Goal: Task Accomplishment & Management: Use online tool/utility

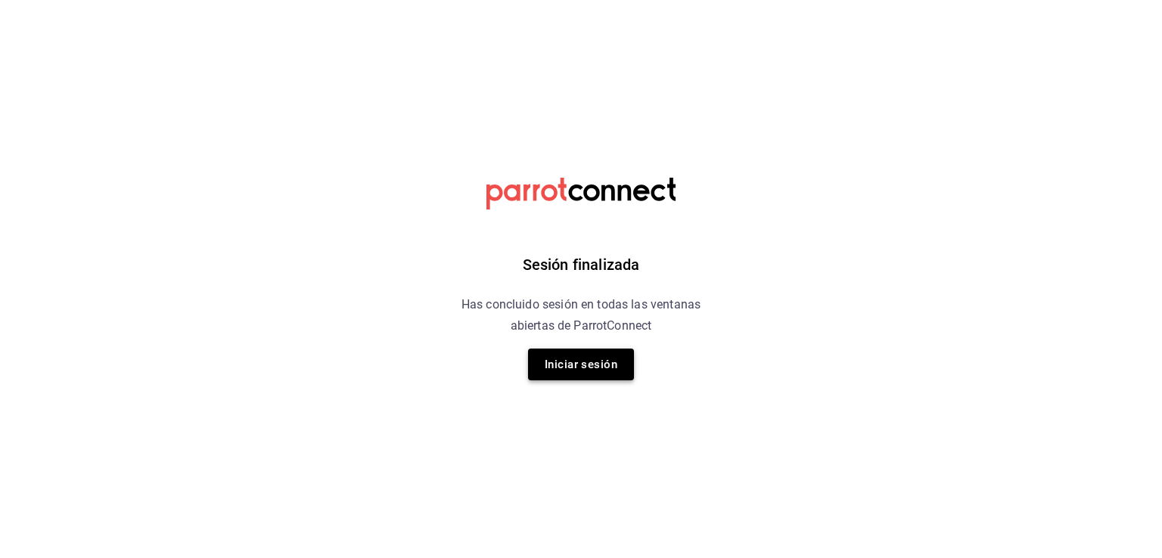
click at [608, 373] on button "Iniciar sesión" at bounding box center [581, 365] width 106 height 32
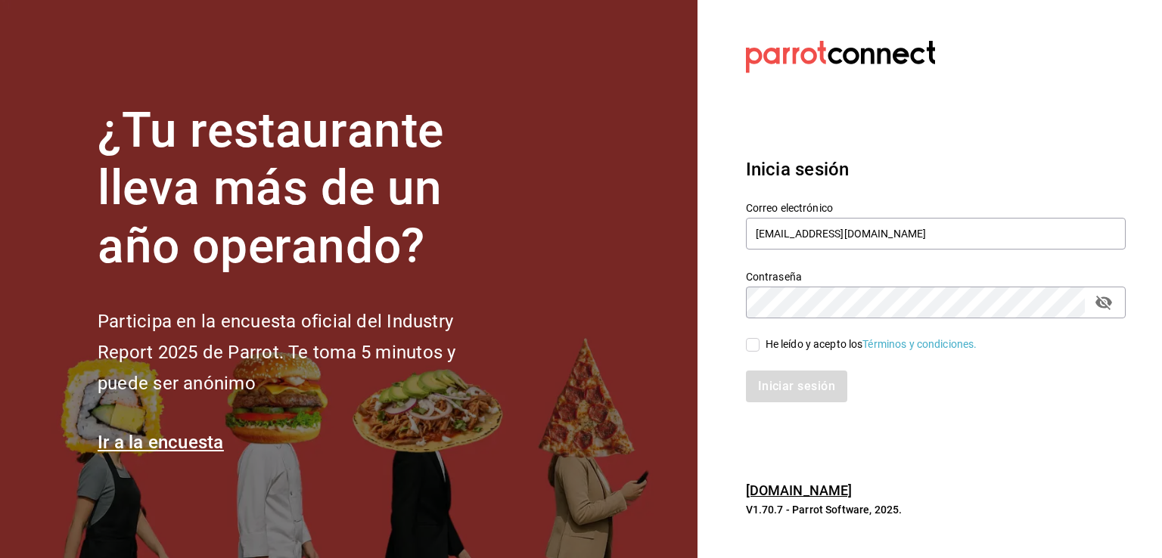
click at [757, 340] on input "He leído y acepto los Términos y condiciones." at bounding box center [753, 345] width 14 height 14
checkbox input "true"
click at [772, 392] on button "Iniciar sesión" at bounding box center [797, 387] width 103 height 32
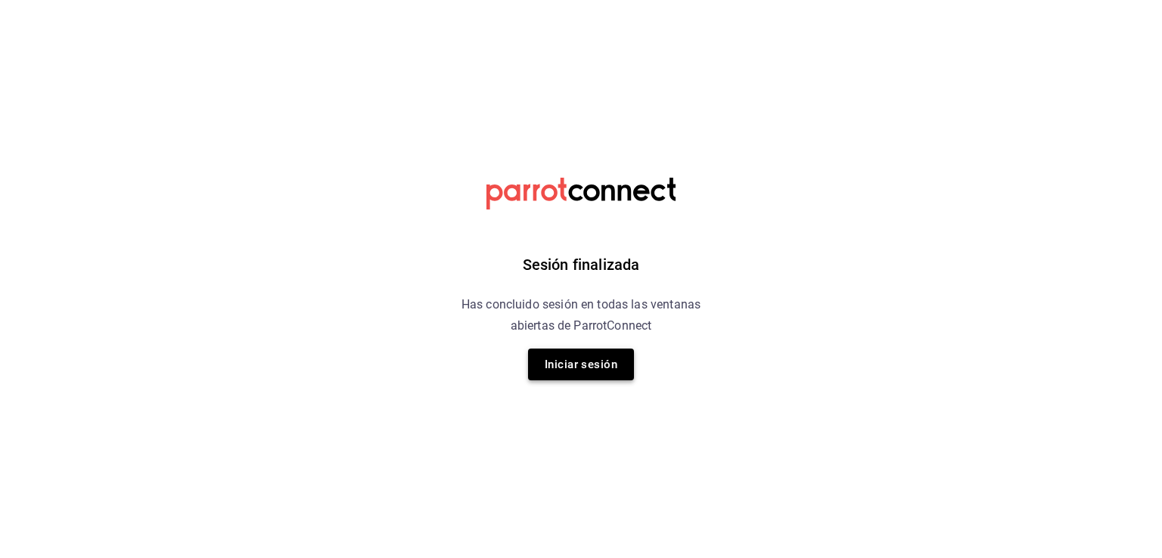
click at [561, 368] on button "Iniciar sesión" at bounding box center [581, 365] width 106 height 32
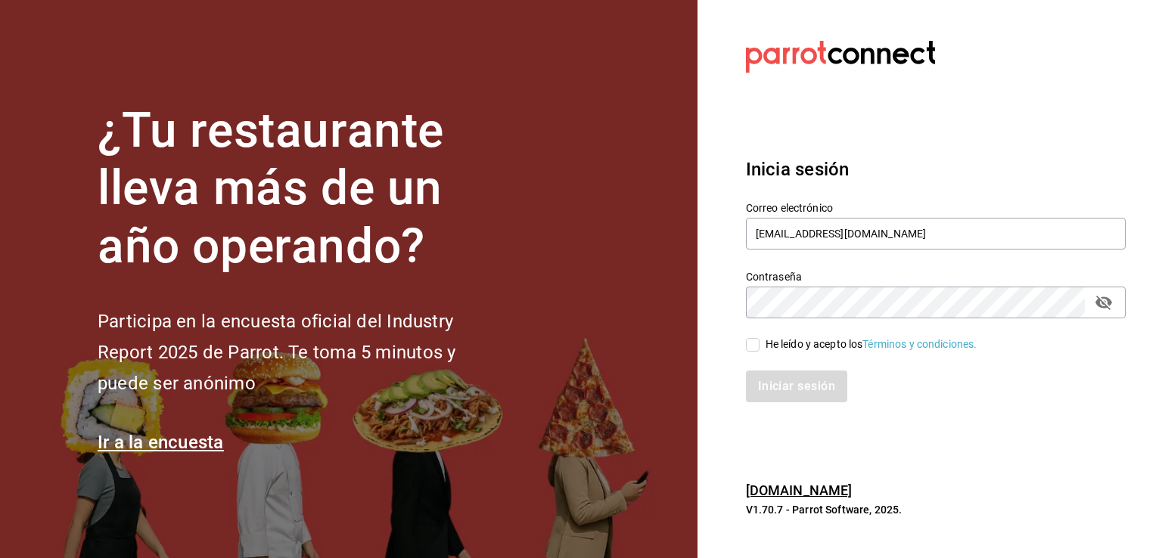
click at [756, 340] on input "He leído y acepto los Términos y condiciones." at bounding box center [753, 345] width 14 height 14
checkbox input "true"
click at [778, 382] on button "Iniciar sesión" at bounding box center [797, 387] width 103 height 32
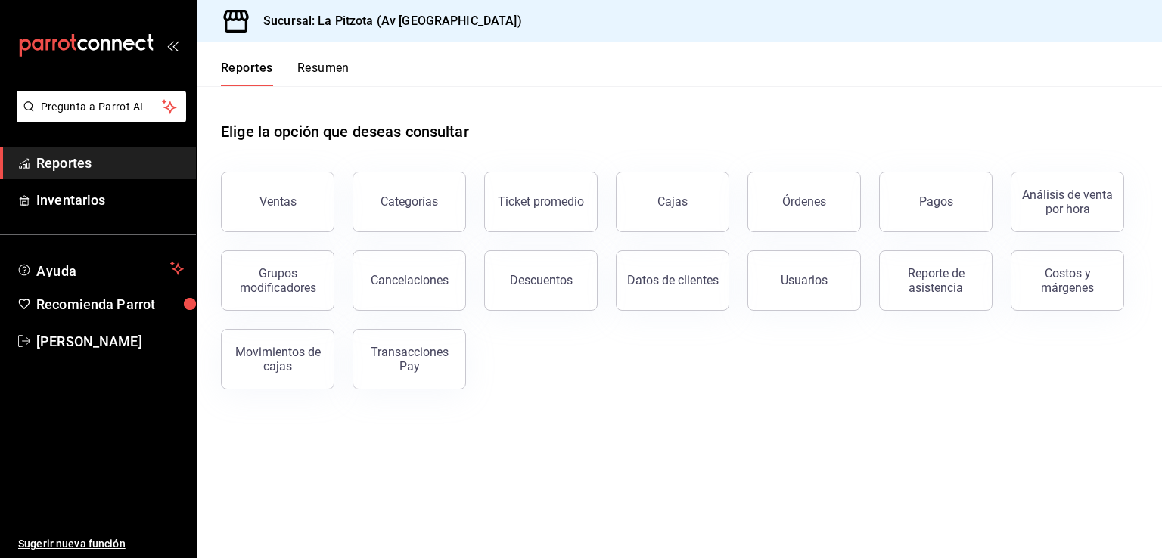
click at [329, 66] on button "Resumen" at bounding box center [323, 74] width 52 height 26
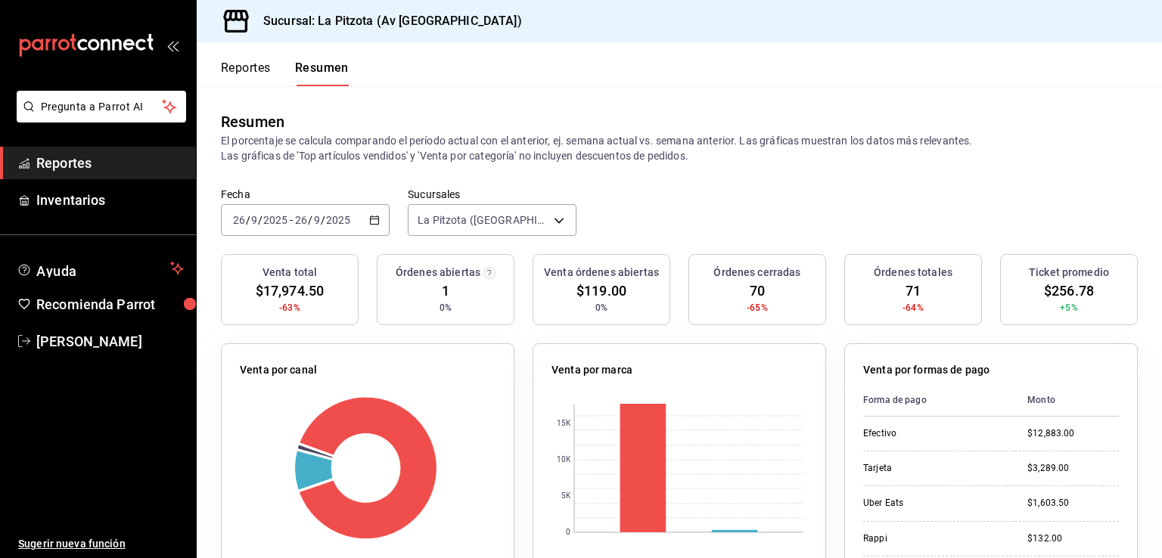
click at [372, 222] on icon "button" at bounding box center [374, 220] width 11 height 11
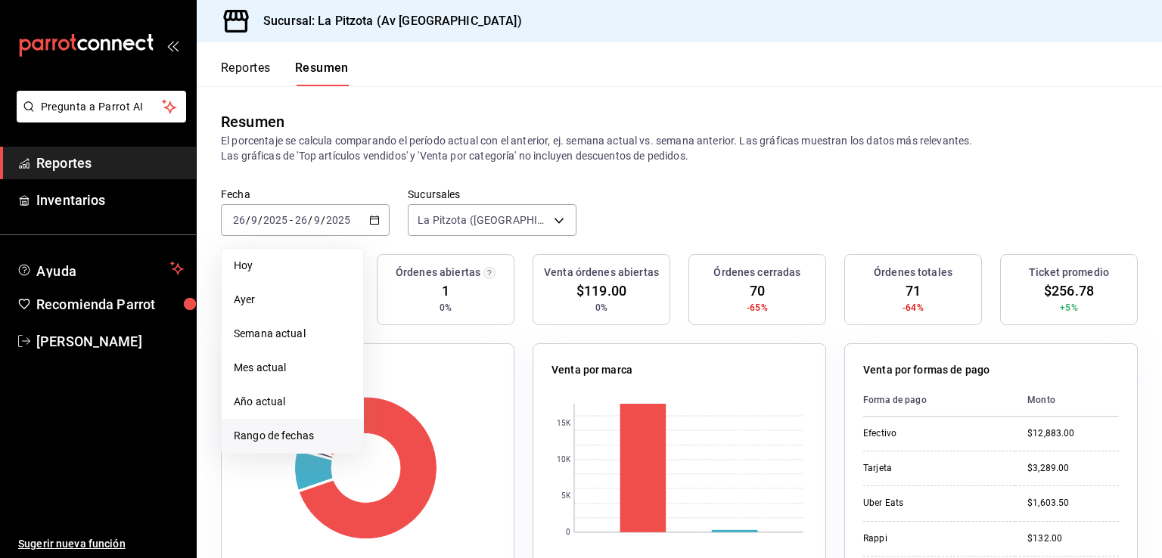
click at [287, 434] on span "Rango de fechas" at bounding box center [292, 436] width 117 height 16
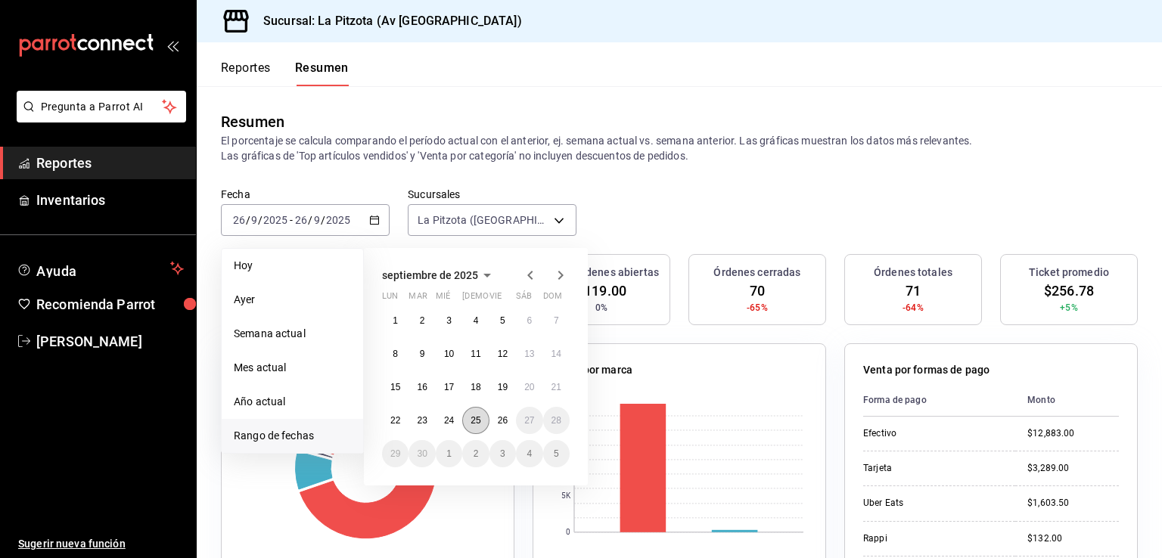
click at [482, 423] on button "25" at bounding box center [475, 420] width 26 height 27
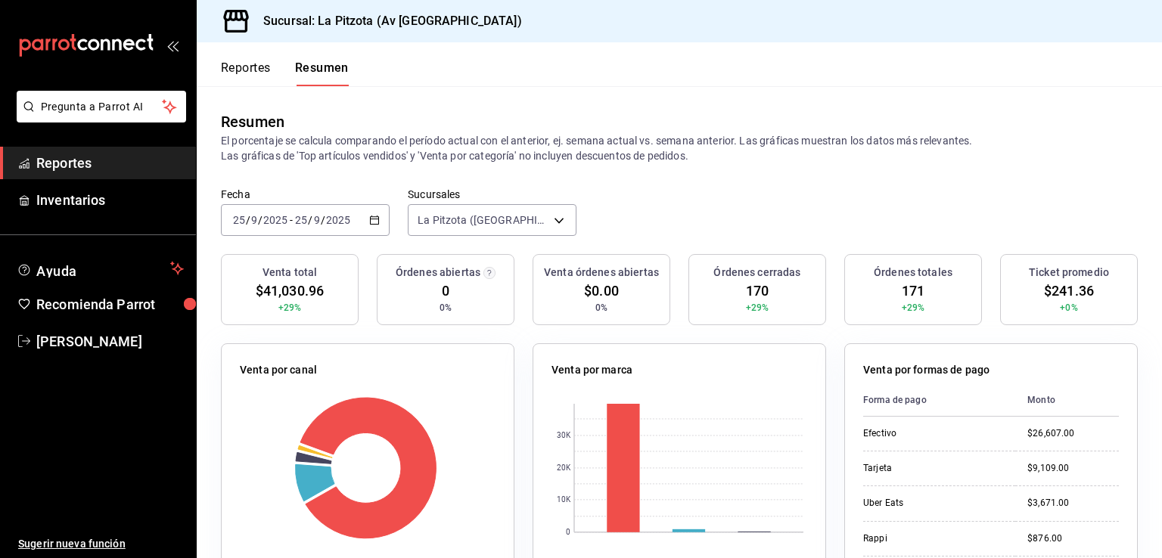
click at [1035, 240] on div "Fecha [DATE] [DATE] - [DATE] [DATE] Sucursales [GEOGRAPHIC_DATA] ([GEOGRAPHIC_D…" at bounding box center [679, 221] width 965 height 67
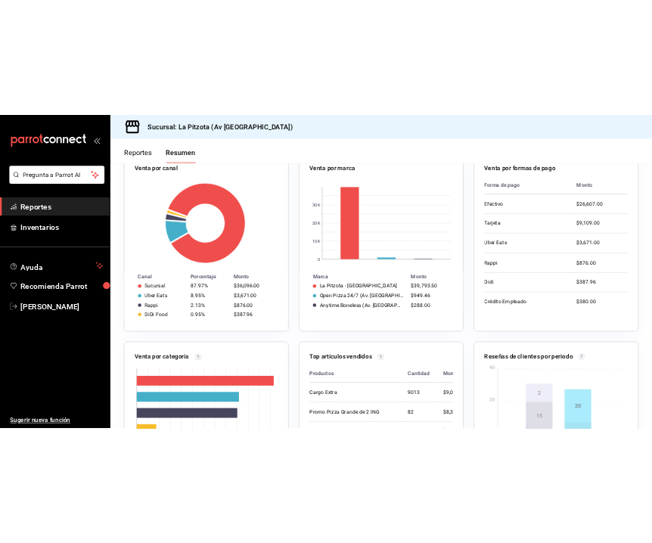
scroll to position [277, 0]
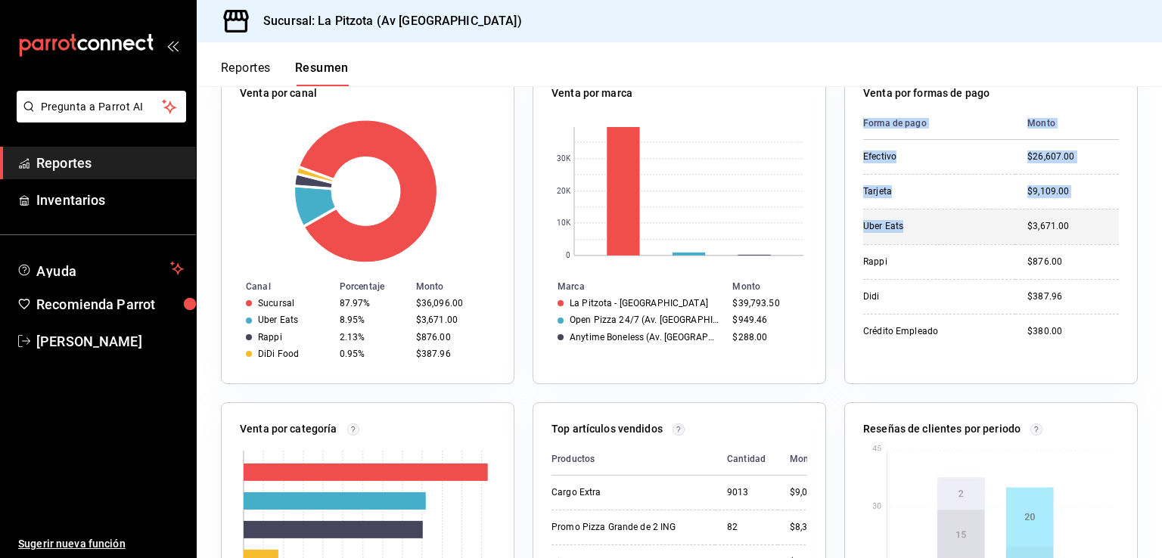
drag, startPoint x: 1147, startPoint y: 254, endPoint x: 856, endPoint y: 229, distance: 291.6
click at [856, 229] on div "Venta total $41,030.96 +29% Órdenes abiertas 0 0% Venta órdenes abiertas $0.00 …" at bounding box center [679, 528] width 965 height 1103
click at [244, 73] on button "Reportes" at bounding box center [246, 74] width 50 height 26
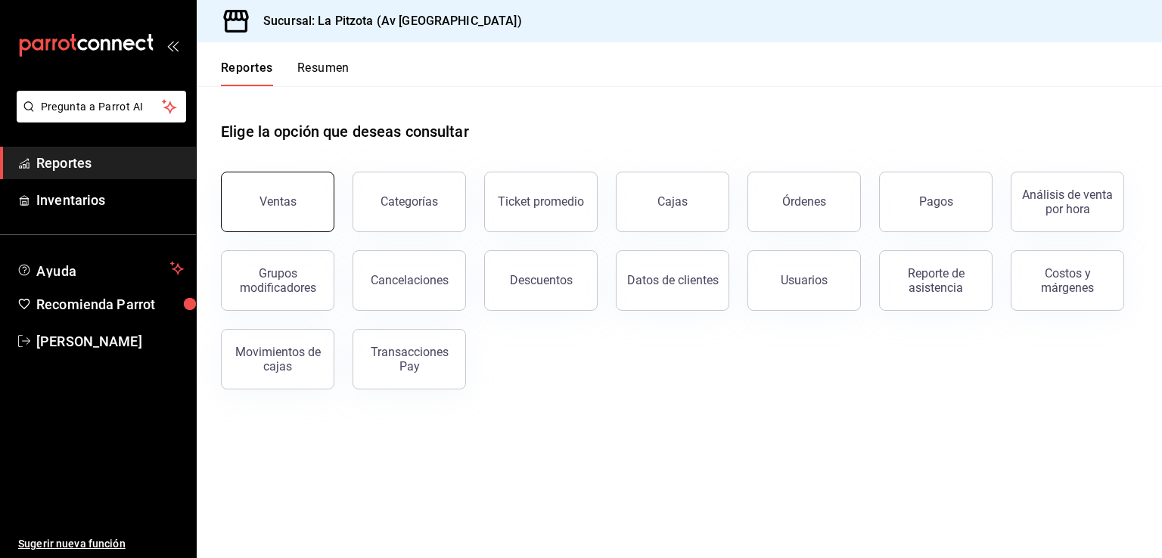
click at [280, 189] on button "Ventas" at bounding box center [277, 202] width 113 height 61
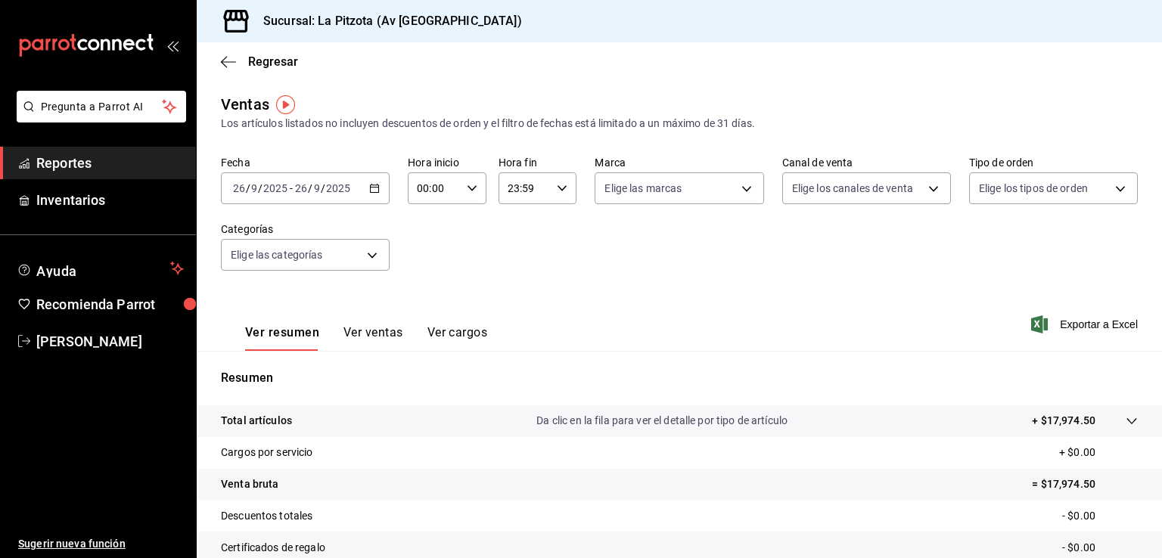
click at [365, 191] on div "[DATE] [DATE] - [DATE] [DATE]" at bounding box center [305, 189] width 169 height 32
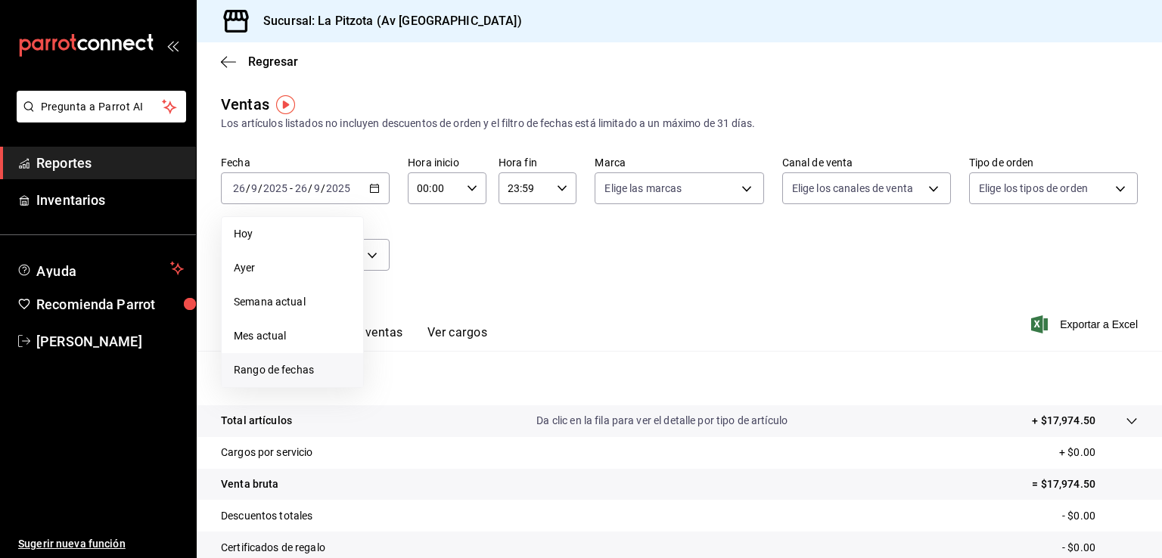
click at [300, 375] on span "Rango de fechas" at bounding box center [292, 370] width 117 height 16
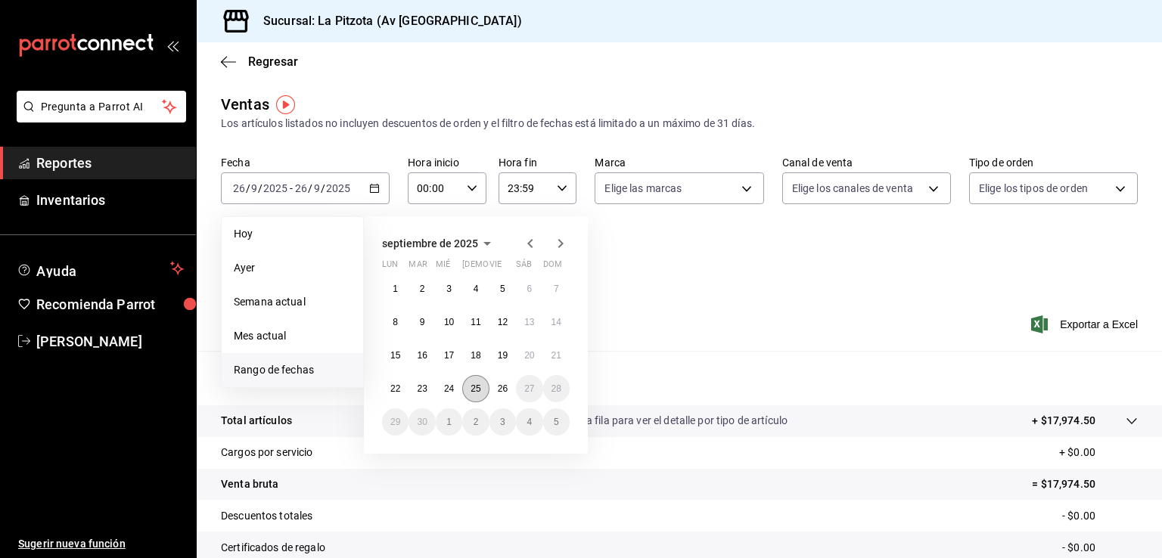
click at [484, 394] on button "25" at bounding box center [475, 388] width 26 height 27
click at [484, 394] on div "Resumen Total artículos Da clic en la fila para ver el detalle por tipo de artí…" at bounding box center [679, 522] width 965 height 307
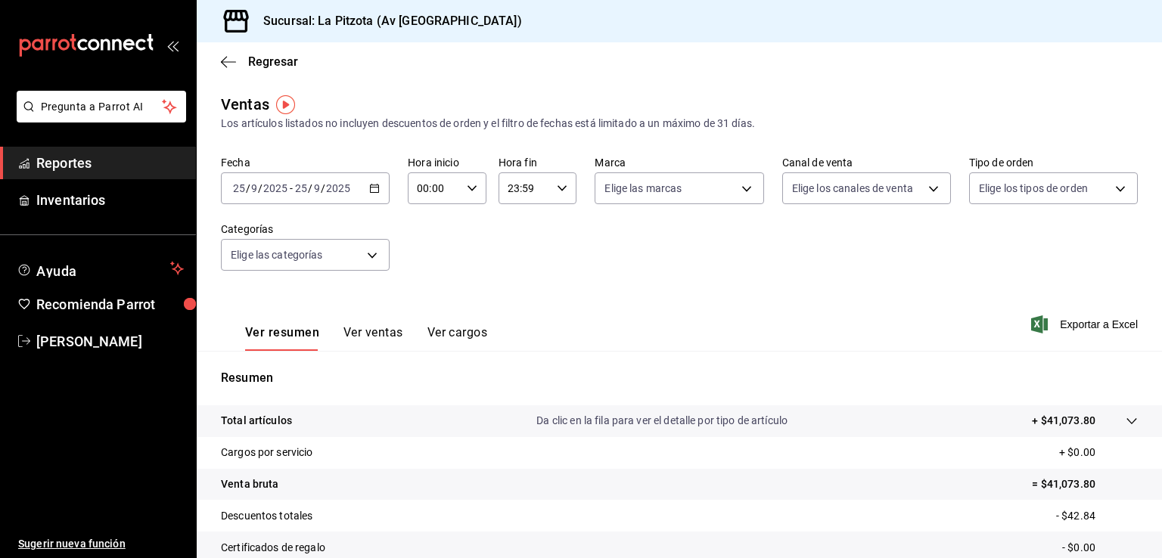
click at [389, 336] on button "Ver ventas" at bounding box center [373, 338] width 60 height 26
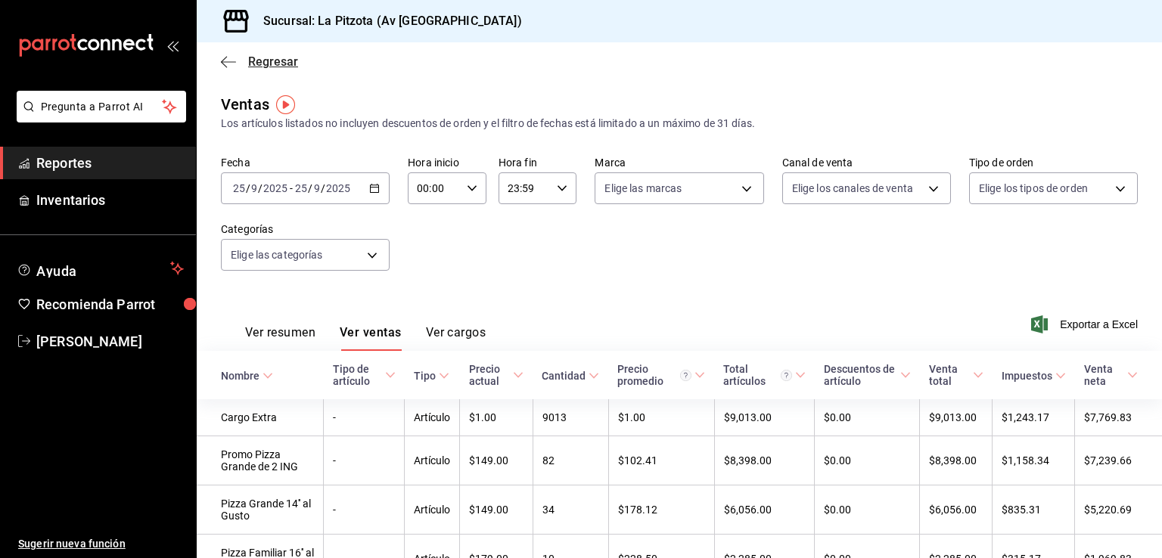
click at [235, 61] on icon "button" at bounding box center [228, 62] width 15 height 14
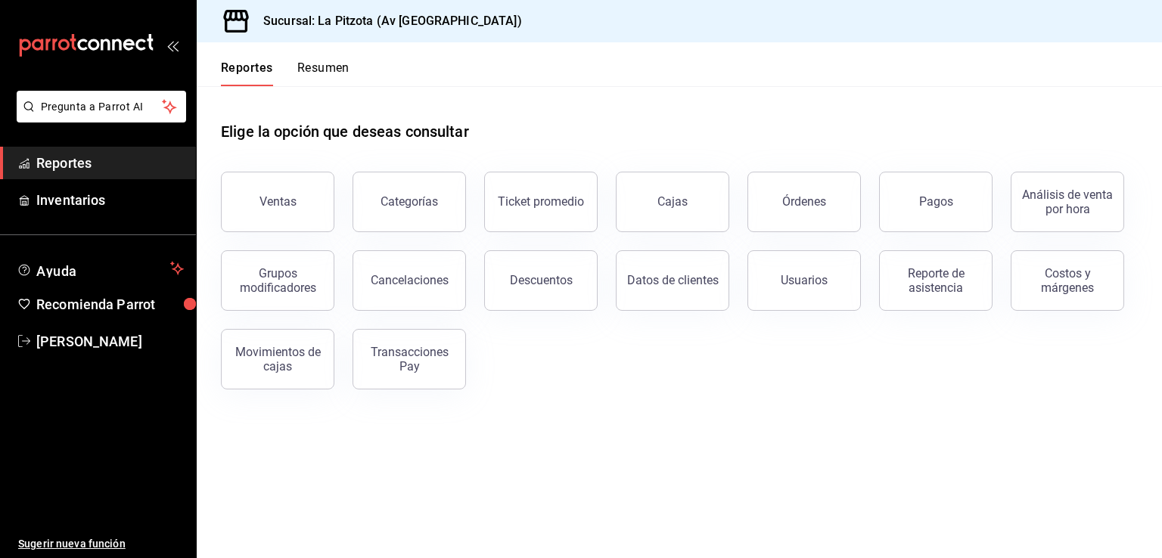
click at [315, 67] on button "Resumen" at bounding box center [323, 74] width 52 height 26
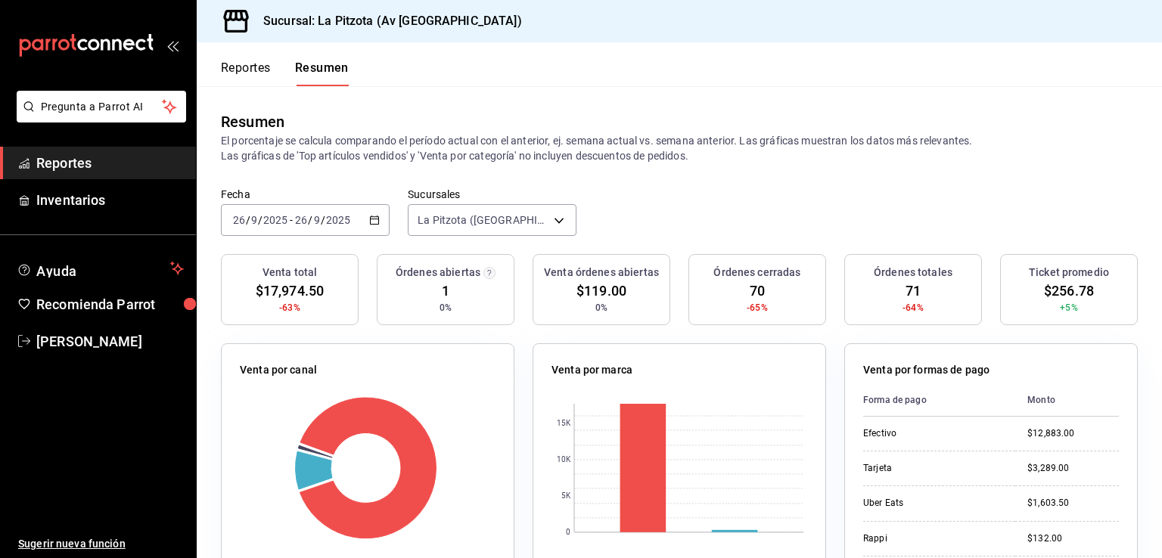
click at [366, 219] on div "[DATE] [DATE] - [DATE] [DATE]" at bounding box center [305, 220] width 169 height 32
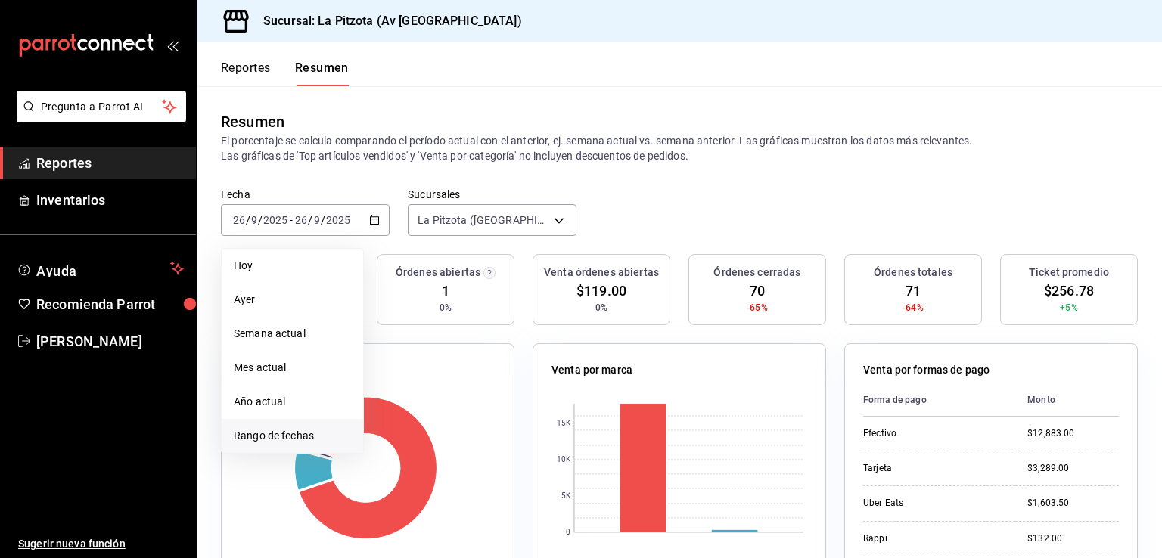
click at [272, 438] on span "Rango de fechas" at bounding box center [292, 436] width 117 height 16
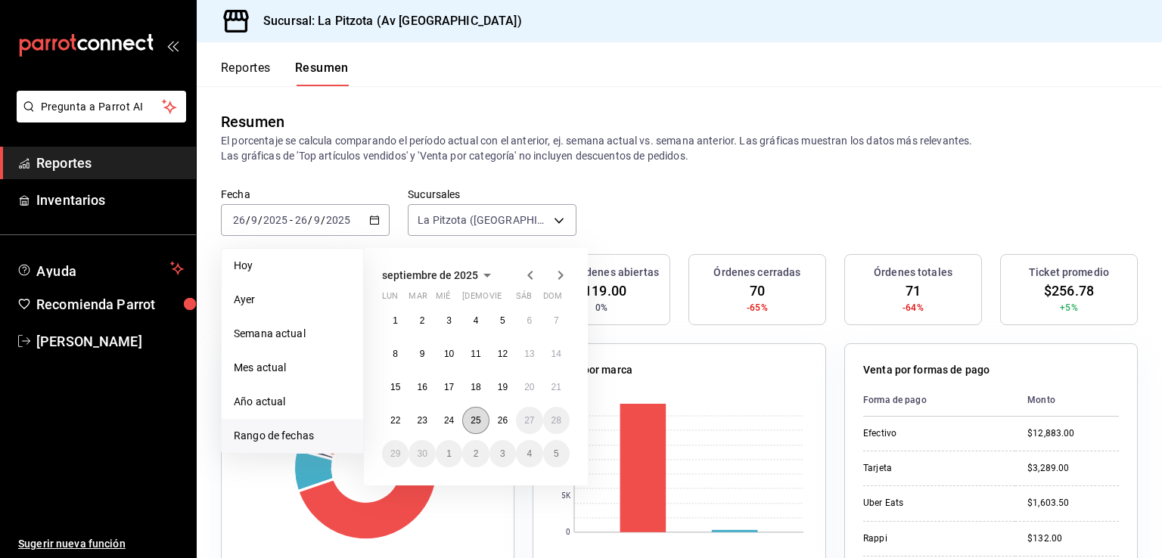
click at [481, 422] on button "25" at bounding box center [475, 420] width 26 height 27
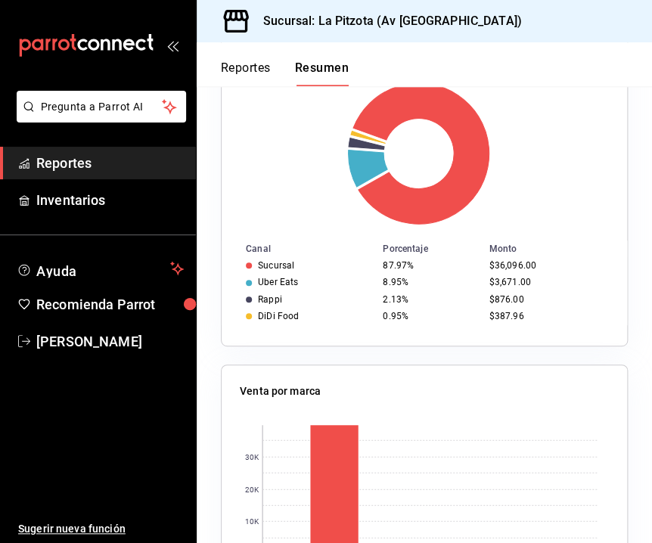
scroll to position [530, 0]
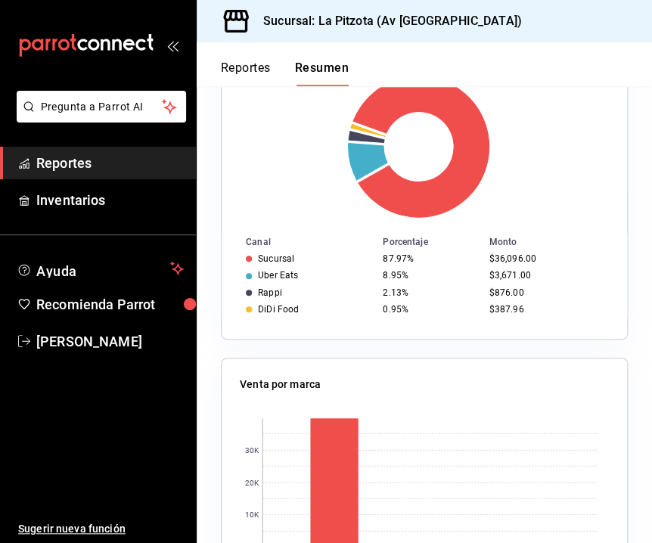
click at [339, 333] on div "Venta por canal Canal Porcentaje Monto Sucursal 87.97% $36,096.00 Uber Eats 8.9…" at bounding box center [424, 181] width 407 height 318
